Goal: Task Accomplishment & Management: Manage account settings

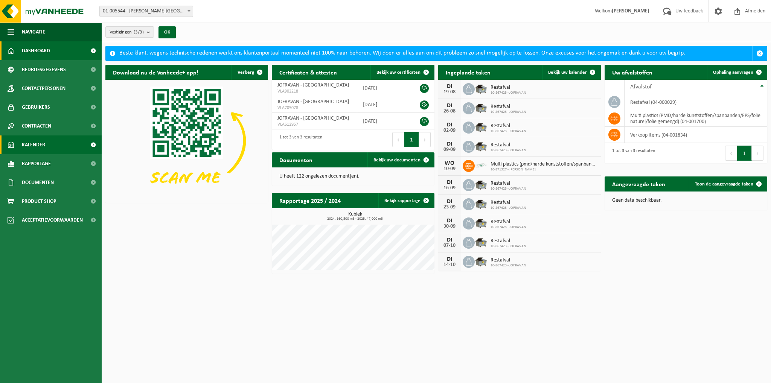
click at [37, 151] on span "Kalender" at bounding box center [33, 144] width 23 height 19
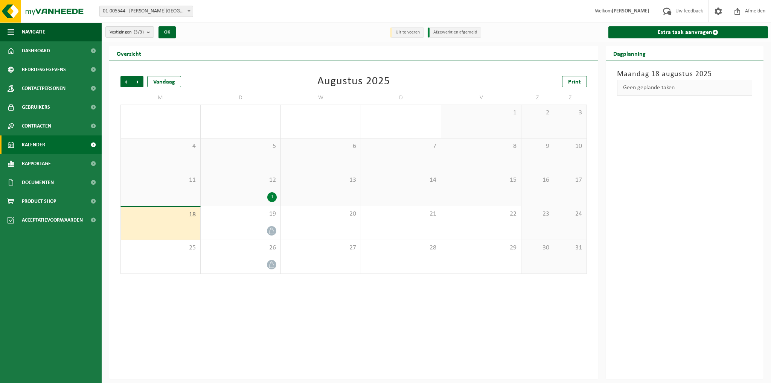
click at [614, 8] on span "Welkom NICKI FERYN" at bounding box center [622, 11] width 70 height 22
click at [626, 11] on strong "[PERSON_NAME]" at bounding box center [630, 11] width 38 height 6
click at [715, 11] on span at bounding box center [717, 11] width 11 height 22
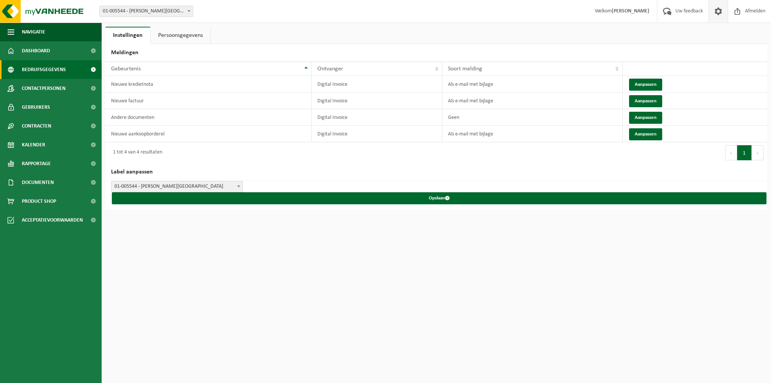
click at [41, 68] on span "Bedrijfsgegevens" at bounding box center [44, 69] width 44 height 19
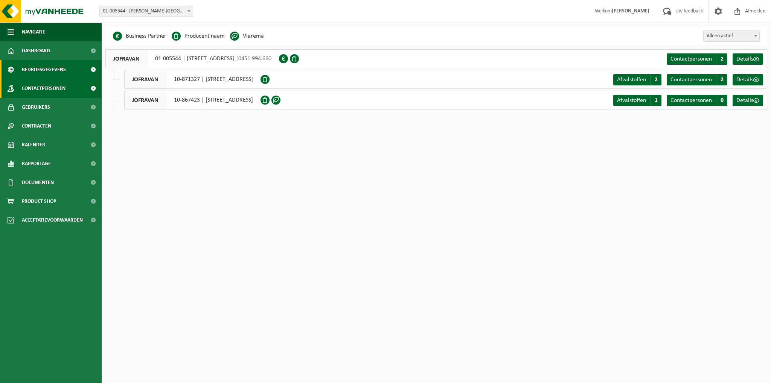
click at [38, 83] on span "Contactpersonen" at bounding box center [44, 88] width 44 height 19
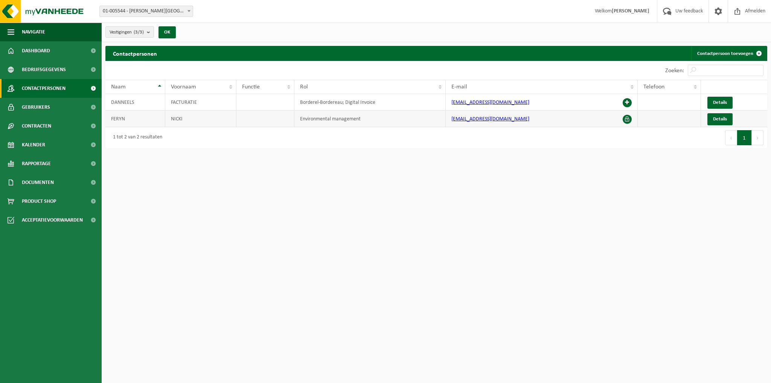
click at [625, 118] on span at bounding box center [626, 119] width 9 height 9
click at [721, 120] on span "Details" at bounding box center [720, 119] width 14 height 5
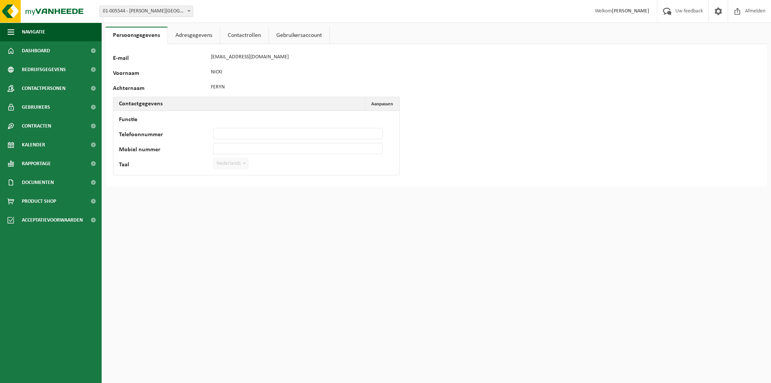
click at [191, 36] on link "Adresgegevens" at bounding box center [194, 35] width 52 height 17
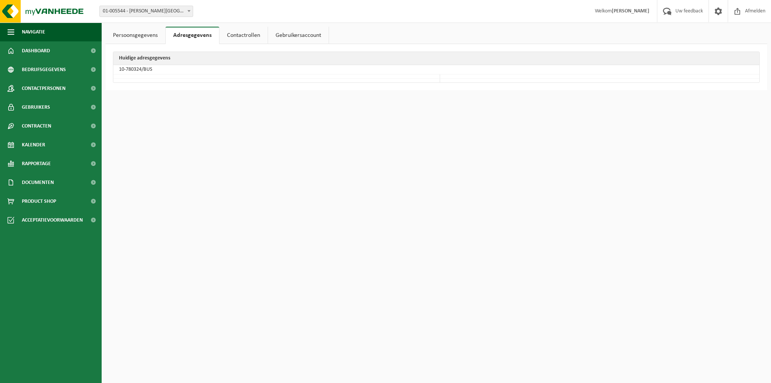
click at [282, 33] on link "Gebruikersaccount" at bounding box center [298, 35] width 61 height 17
click at [240, 36] on link "Contactrollen" at bounding box center [242, 35] width 48 height 17
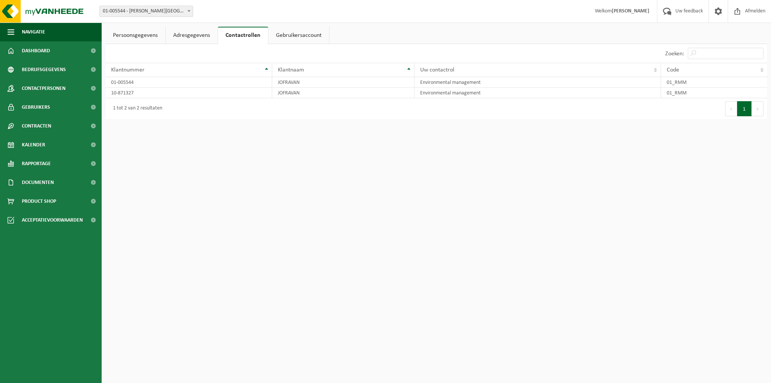
click at [116, 32] on link "Persoonsgegevens" at bounding box center [135, 35] width 60 height 17
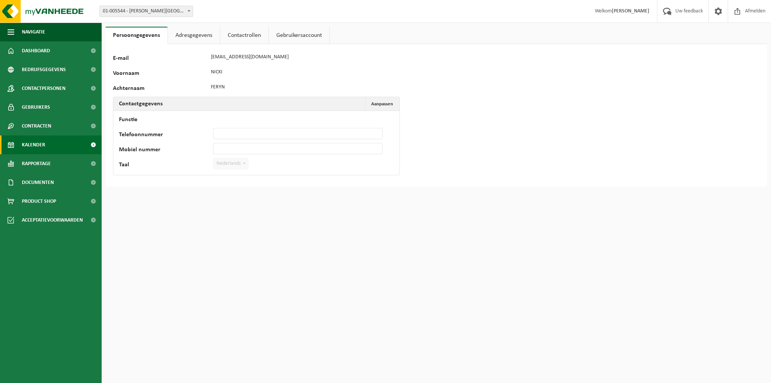
click at [38, 147] on span "Kalender" at bounding box center [33, 144] width 23 height 19
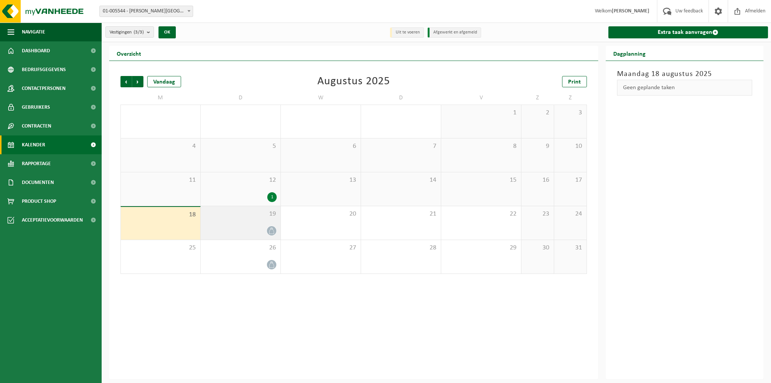
click at [229, 216] on span "19" at bounding box center [240, 214] width 72 height 8
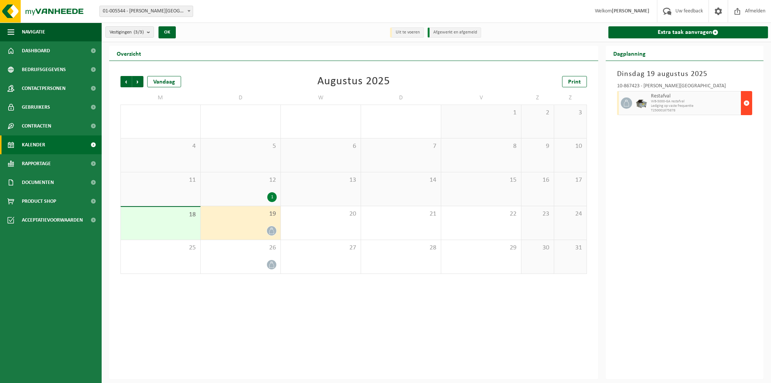
click at [747, 102] on span "button" at bounding box center [746, 103] width 6 height 15
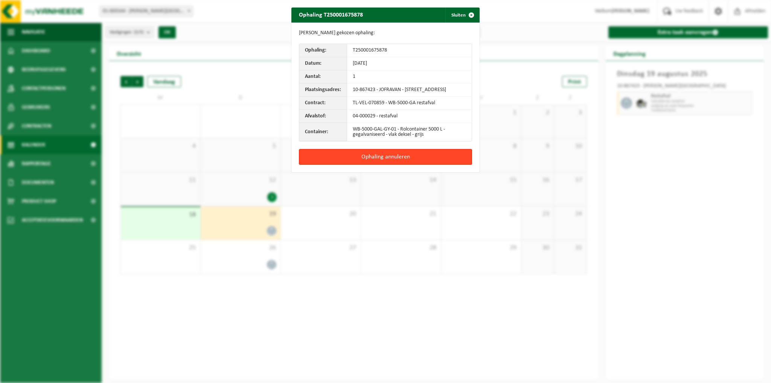
click at [352, 158] on button "Ophaling annuleren" at bounding box center [385, 157] width 173 height 16
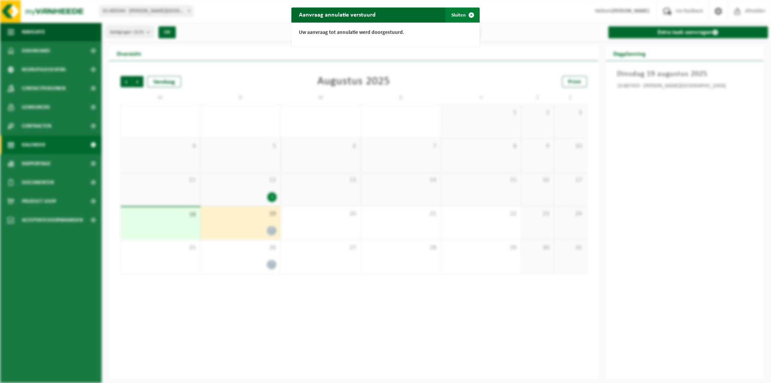
click at [451, 15] on button "Sluiten" at bounding box center [461, 15] width 33 height 15
